Goal: Navigation & Orientation: Find specific page/section

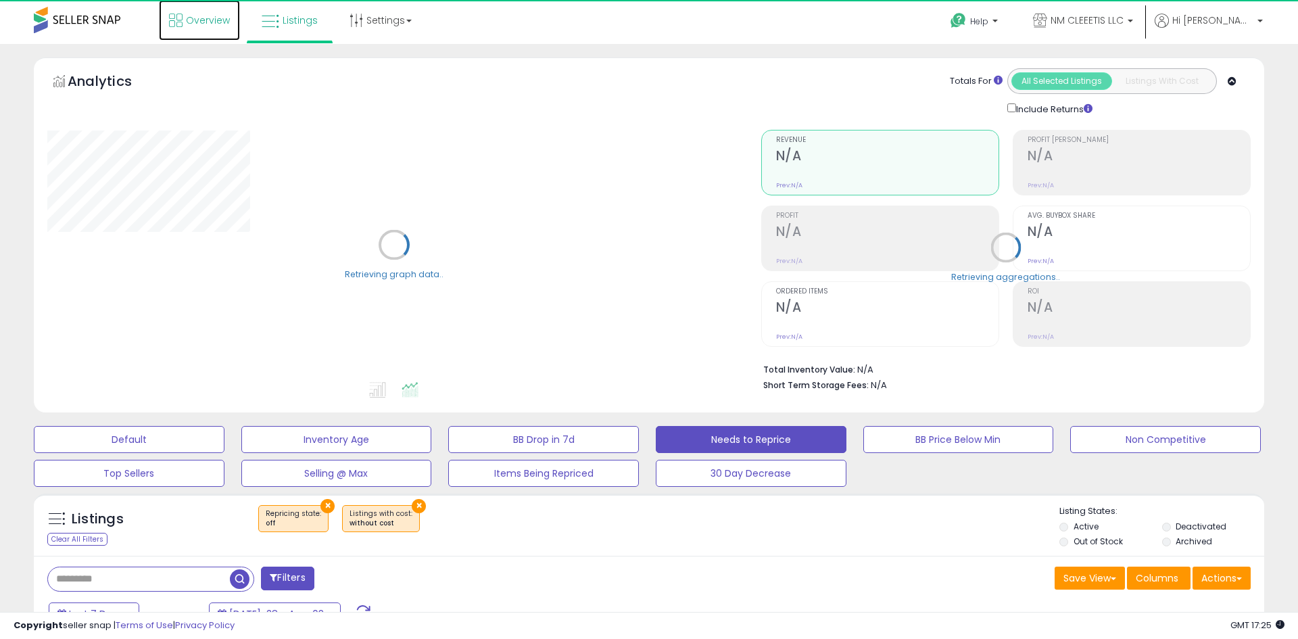
select select "**"
click at [187, 20] on span "Overview" at bounding box center [208, 21] width 44 height 14
